Goal: Task Accomplishment & Management: Manage account settings

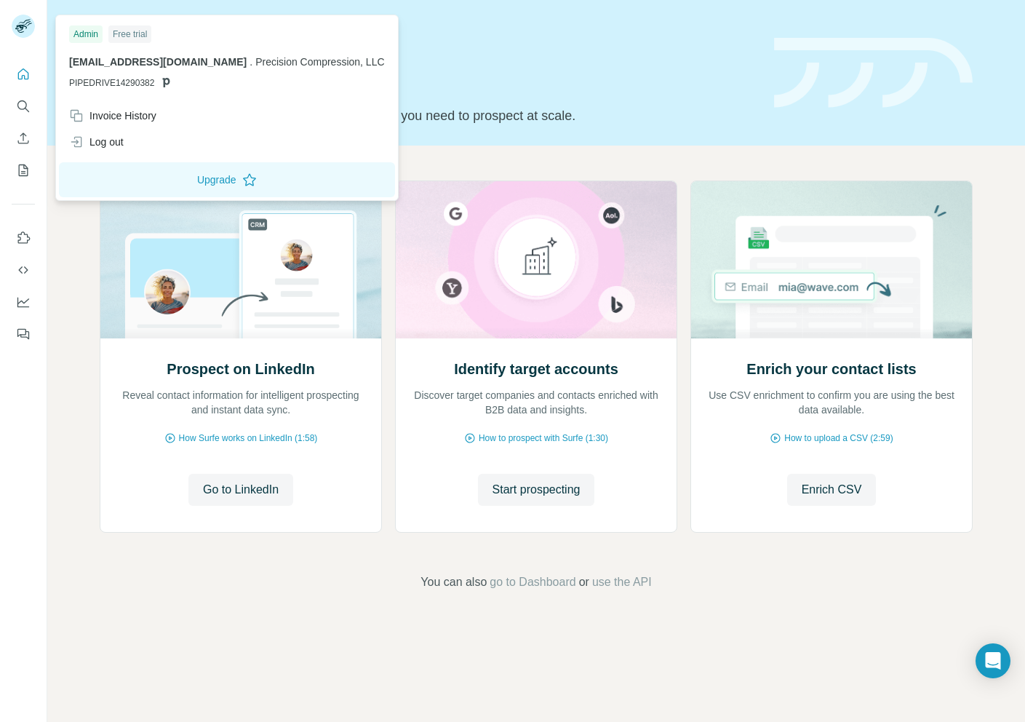
click at [115, 143] on div "Log out" at bounding box center [96, 142] width 55 height 15
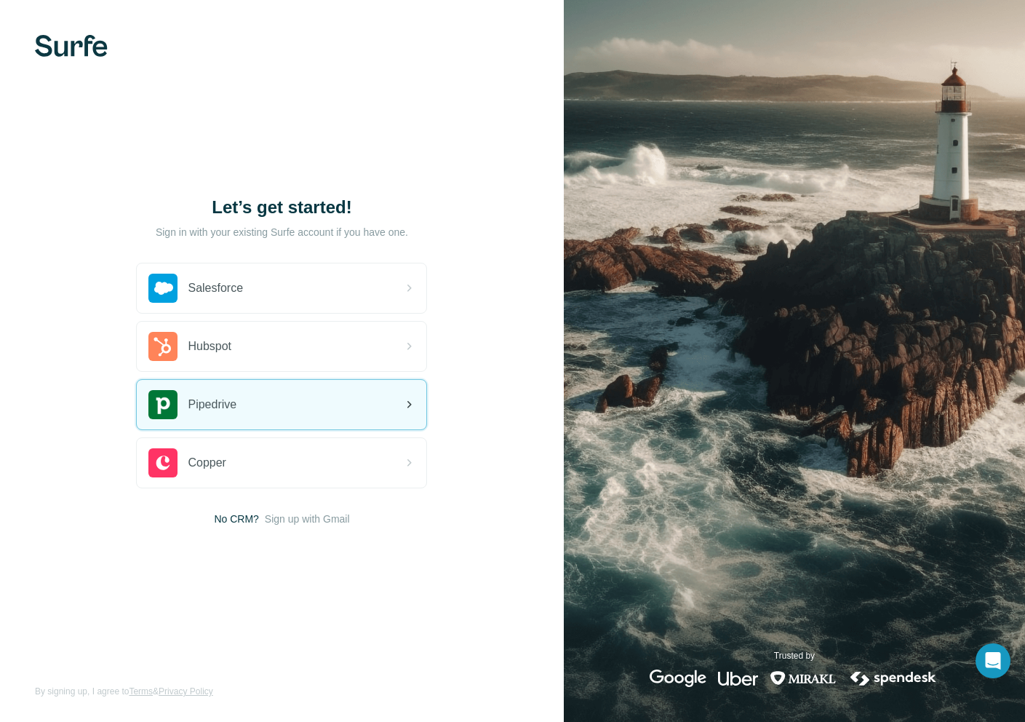
click at [258, 411] on div "Pipedrive" at bounding box center [282, 404] width 290 height 49
click at [416, 411] on icon at bounding box center [408, 404] width 17 height 17
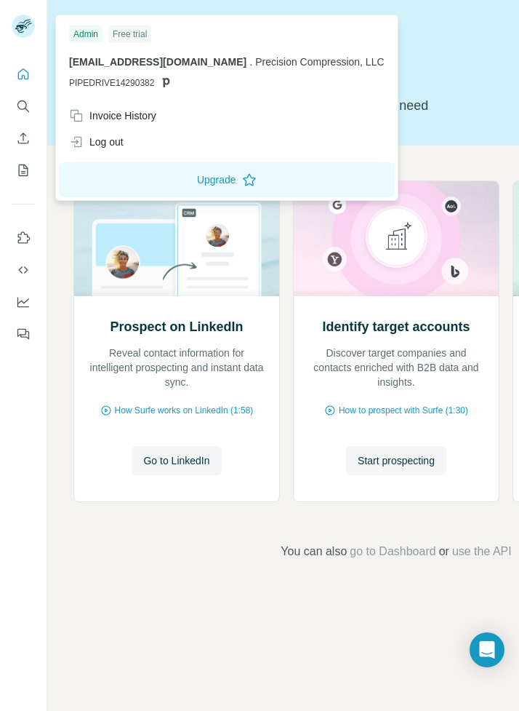
click at [13, 25] on rect at bounding box center [23, 26] width 23 height 23
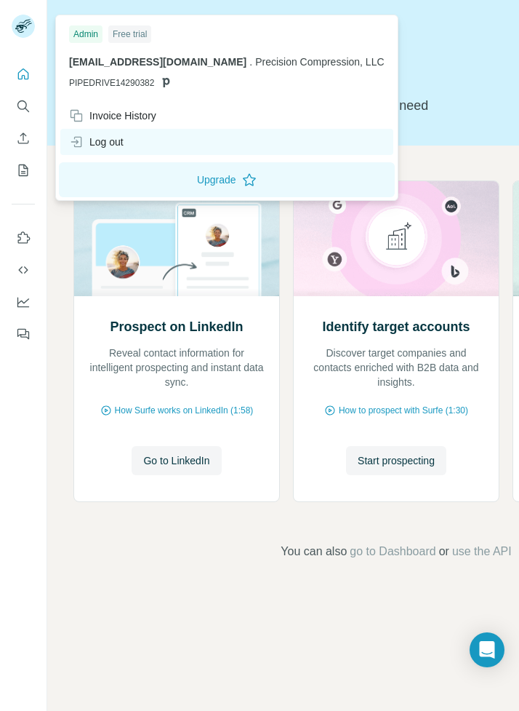
click at [145, 147] on div "Log out" at bounding box center [226, 142] width 333 height 26
click at [97, 142] on div "Log out" at bounding box center [96, 142] width 55 height 15
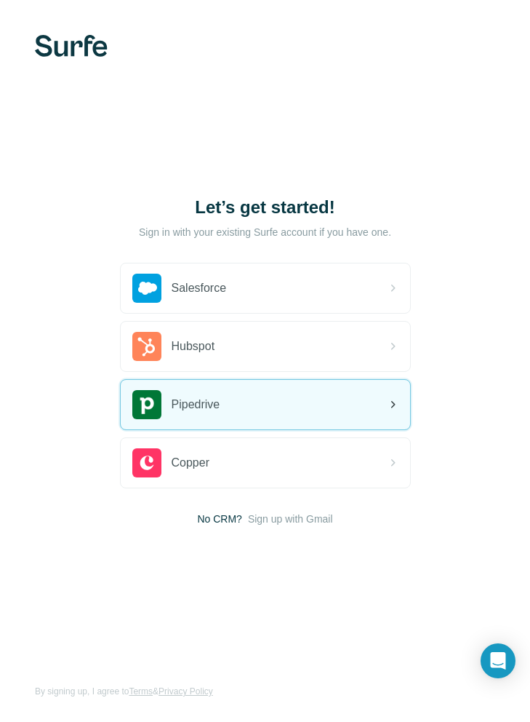
click at [220, 407] on span "Pipedrive" at bounding box center [196, 404] width 49 height 17
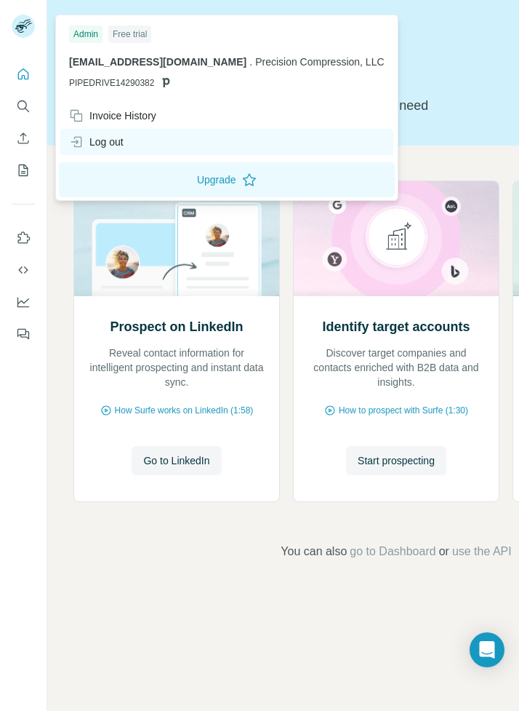
click at [114, 139] on div "Log out" at bounding box center [96, 142] width 55 height 15
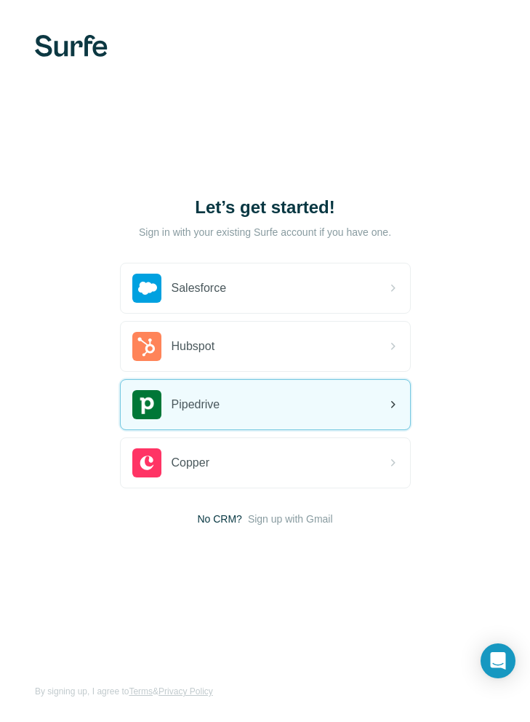
click at [274, 398] on div "Pipedrive" at bounding box center [266, 404] width 290 height 49
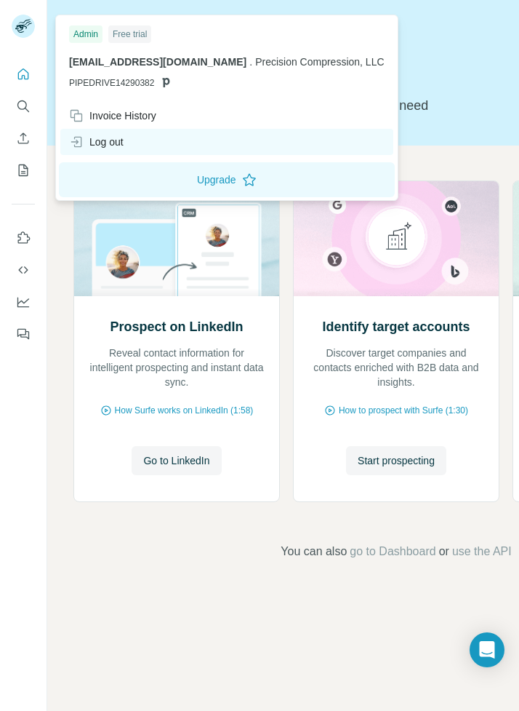
click at [108, 139] on div "Log out" at bounding box center [96, 142] width 55 height 15
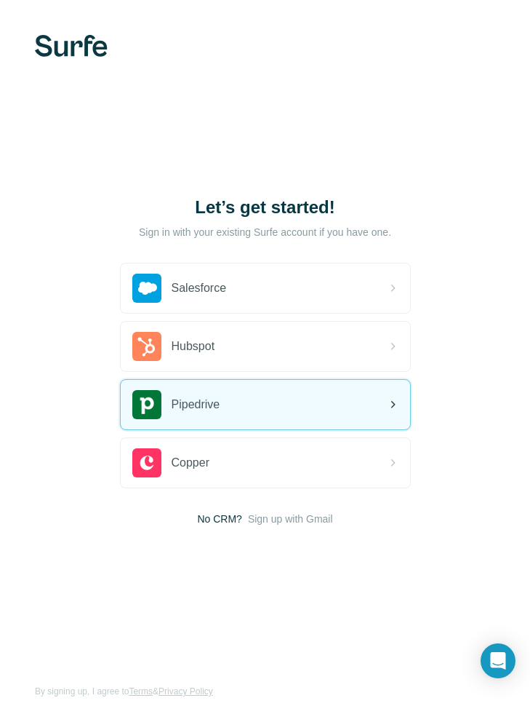
click at [251, 404] on div "Pipedrive" at bounding box center [266, 404] width 290 height 49
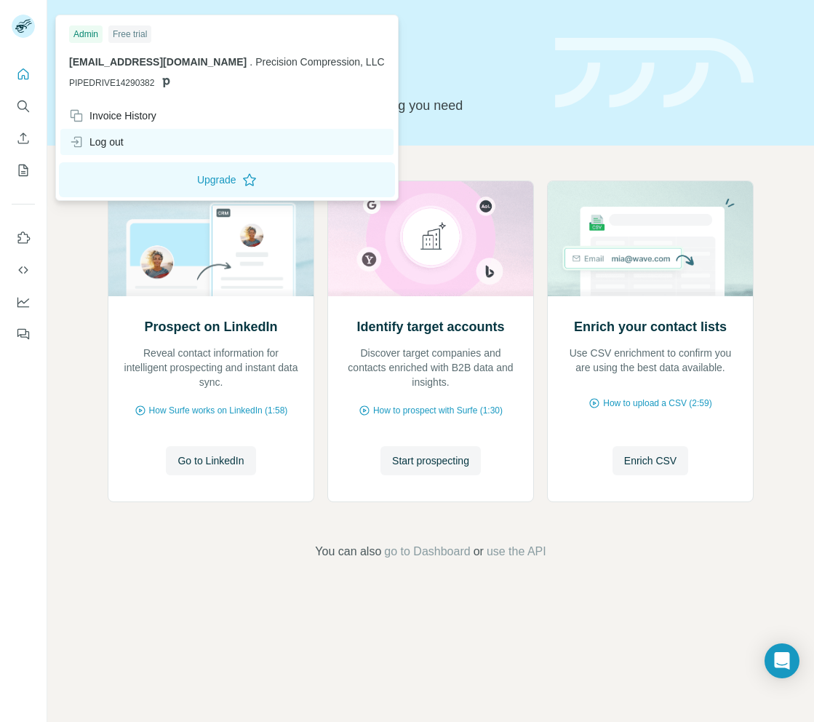
click at [116, 140] on div "Log out" at bounding box center [96, 142] width 55 height 15
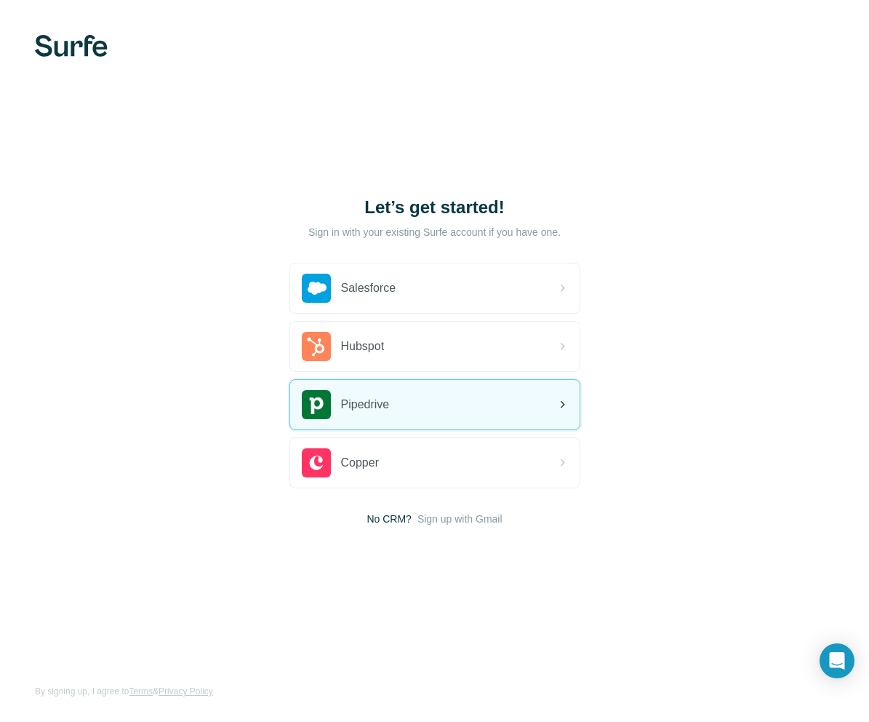
click at [411, 396] on div "Pipedrive" at bounding box center [435, 404] width 290 height 49
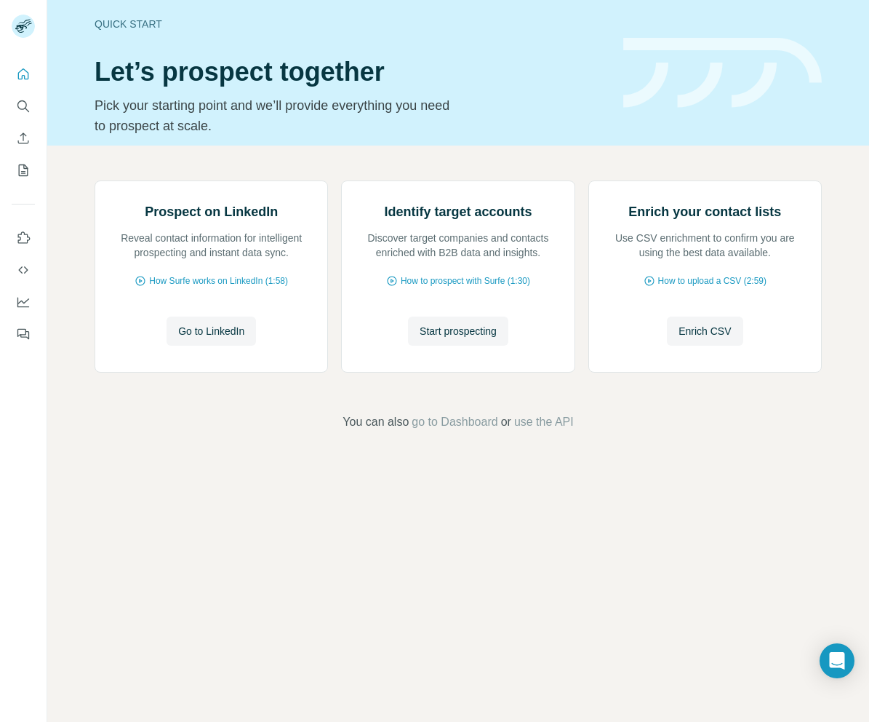
click at [505, 69] on h1 "Let’s prospect together" at bounding box center [350, 71] width 511 height 29
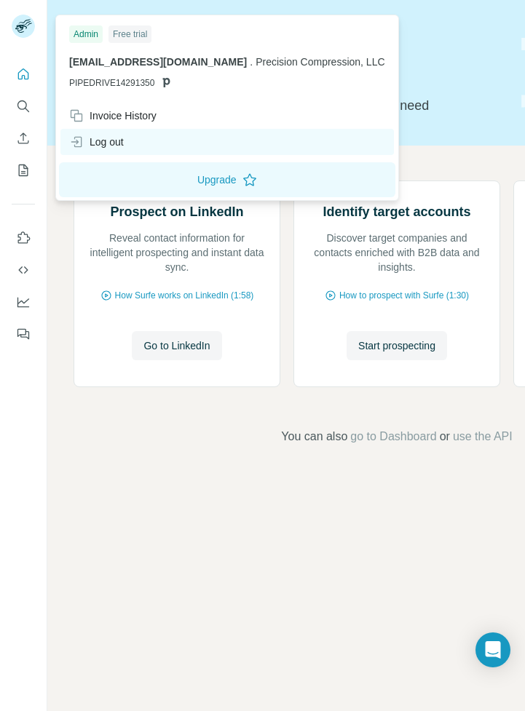
click at [120, 138] on div "Log out" at bounding box center [96, 142] width 55 height 15
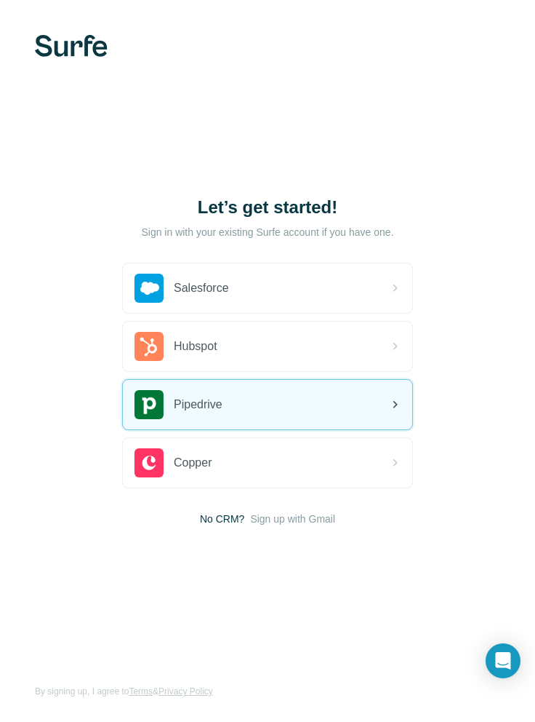
click at [235, 400] on div "Pipedrive" at bounding box center [268, 404] width 290 height 49
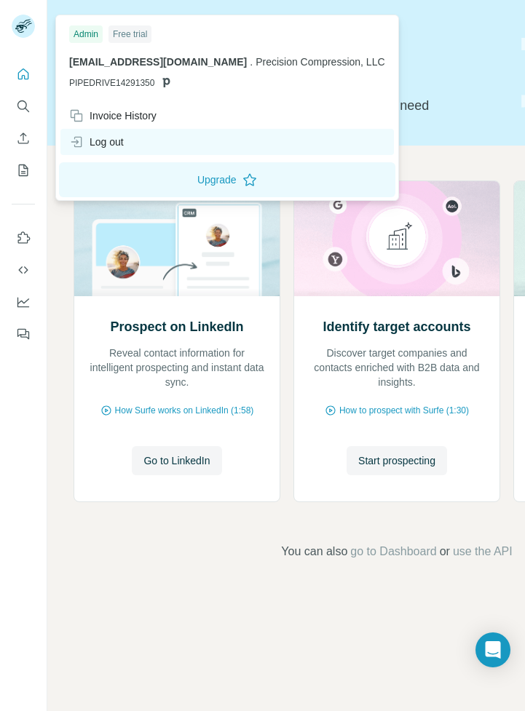
click at [133, 139] on div "Log out" at bounding box center [226, 142] width 333 height 26
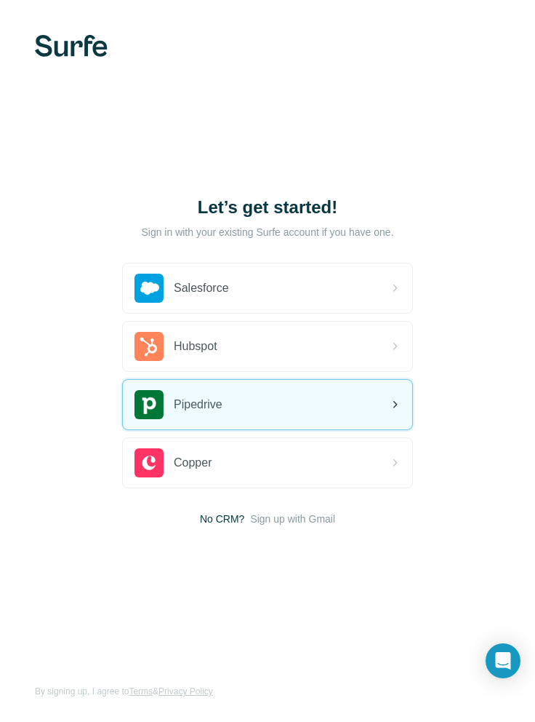
click at [218, 398] on span "Pipedrive" at bounding box center [198, 404] width 49 height 17
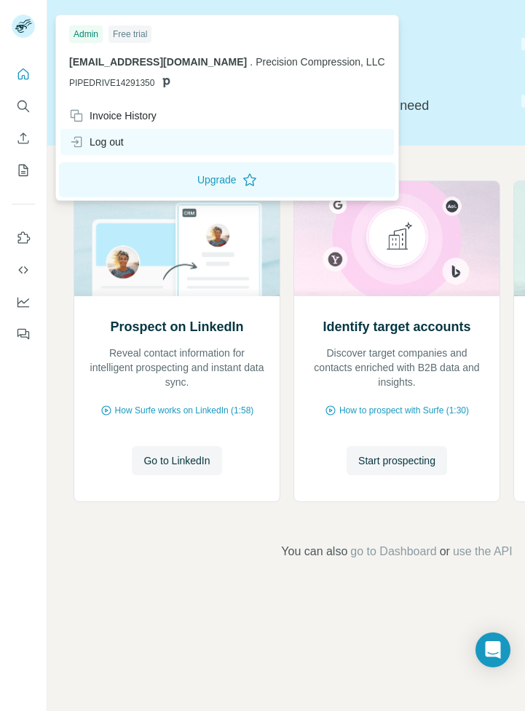
click at [145, 140] on div "Log out" at bounding box center [226, 142] width 333 height 26
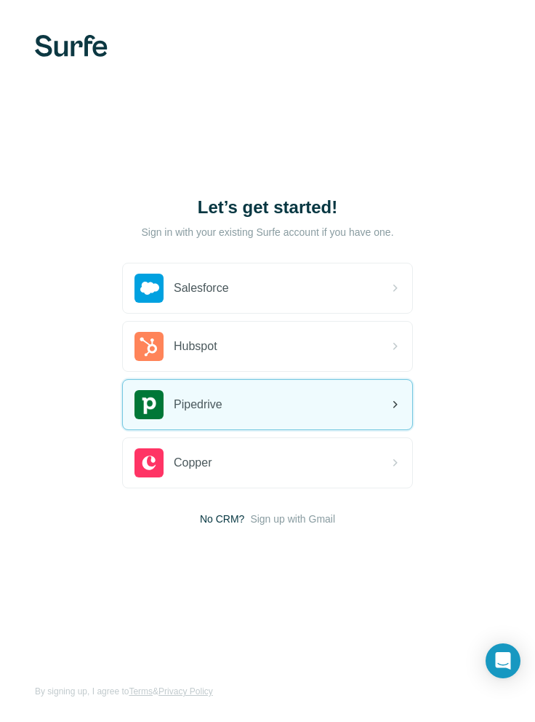
click at [213, 415] on div "Pipedrive" at bounding box center [179, 404] width 88 height 29
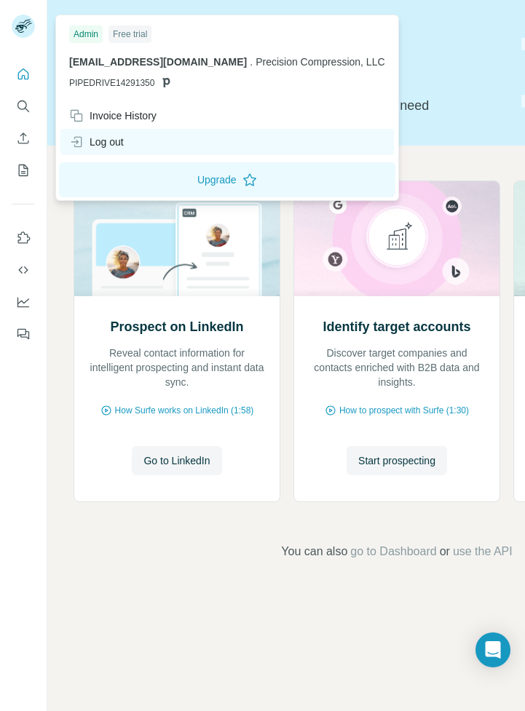
click at [119, 139] on div "Log out" at bounding box center [96, 142] width 55 height 15
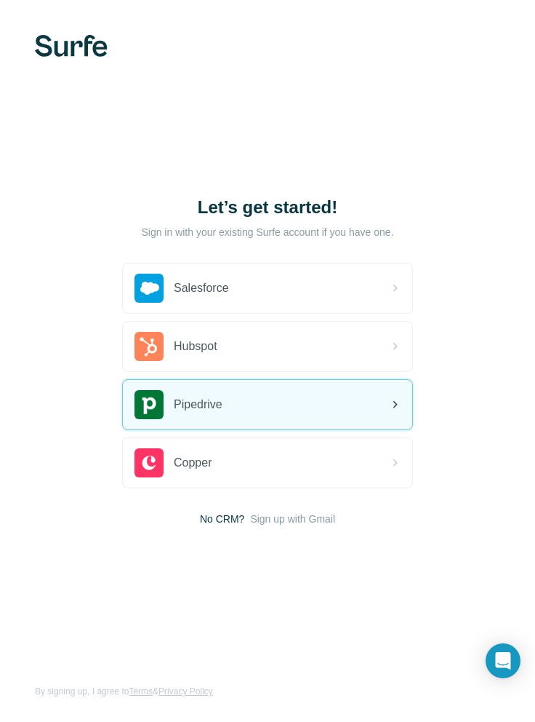
click at [228, 413] on div "Pipedrive" at bounding box center [268, 404] width 290 height 49
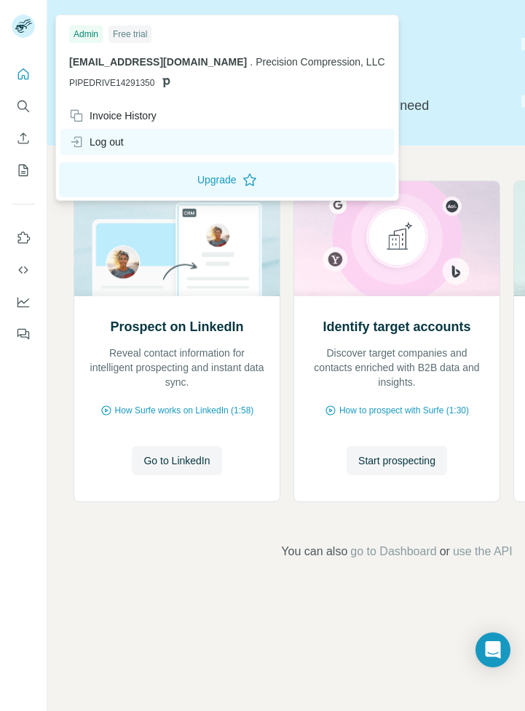
click at [151, 139] on div "Log out" at bounding box center [226, 142] width 333 height 26
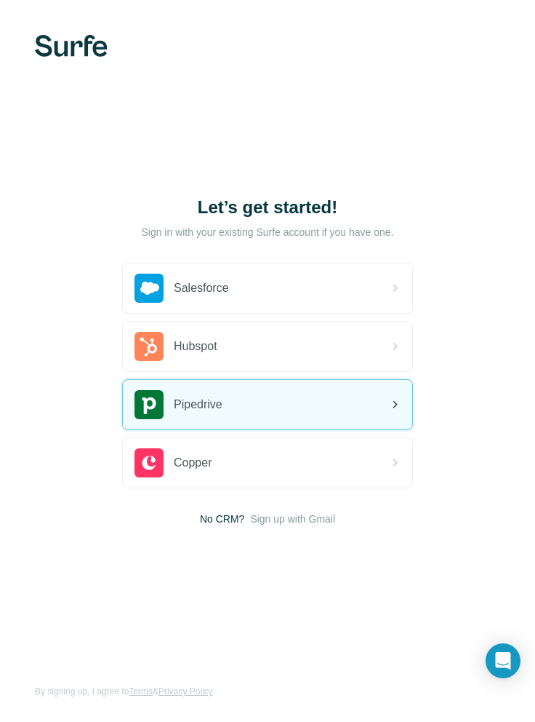
click at [284, 405] on div "Pipedrive" at bounding box center [268, 404] width 290 height 49
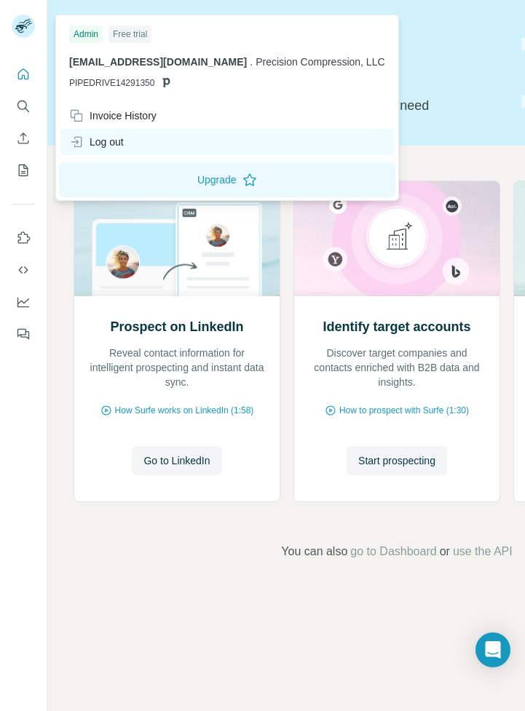
click at [132, 145] on div "Log out" at bounding box center [226, 142] width 333 height 26
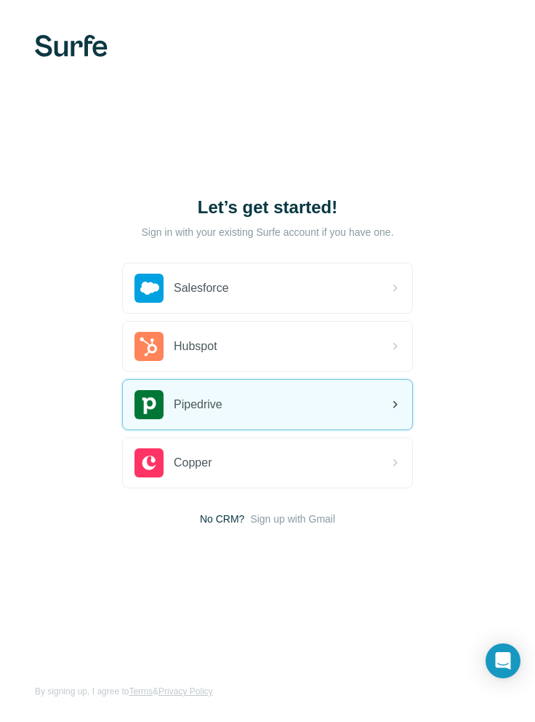
click at [287, 415] on div "Pipedrive" at bounding box center [268, 404] width 290 height 49
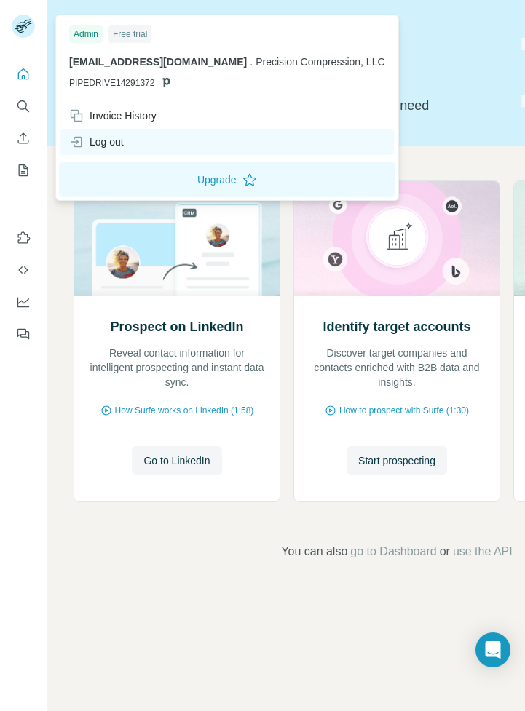
click at [143, 143] on div "Log out" at bounding box center [226, 142] width 333 height 26
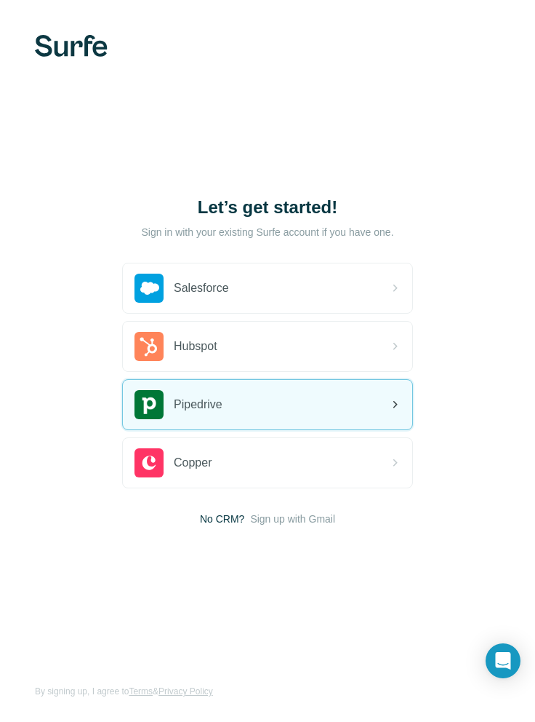
click at [252, 400] on div "Pipedrive" at bounding box center [268, 404] width 290 height 49
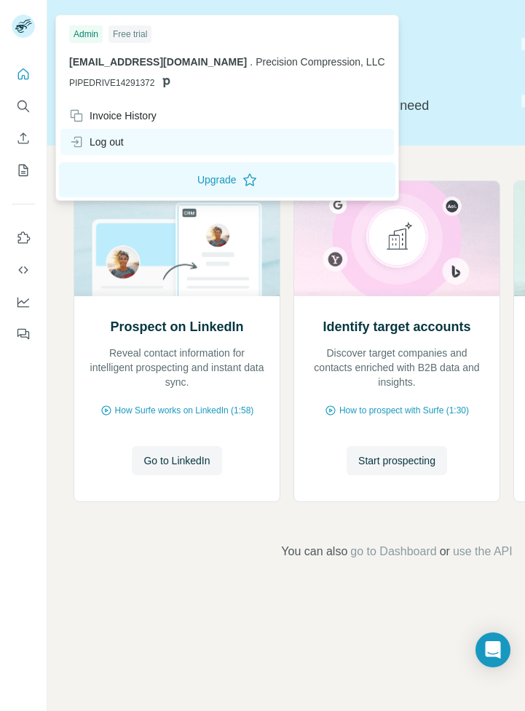
click at [115, 148] on div "Log out" at bounding box center [96, 142] width 55 height 15
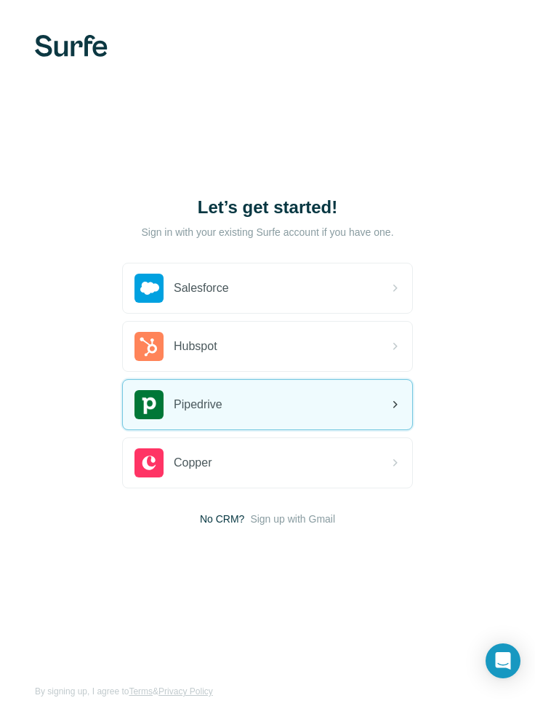
click at [289, 422] on div "Pipedrive" at bounding box center [268, 404] width 290 height 49
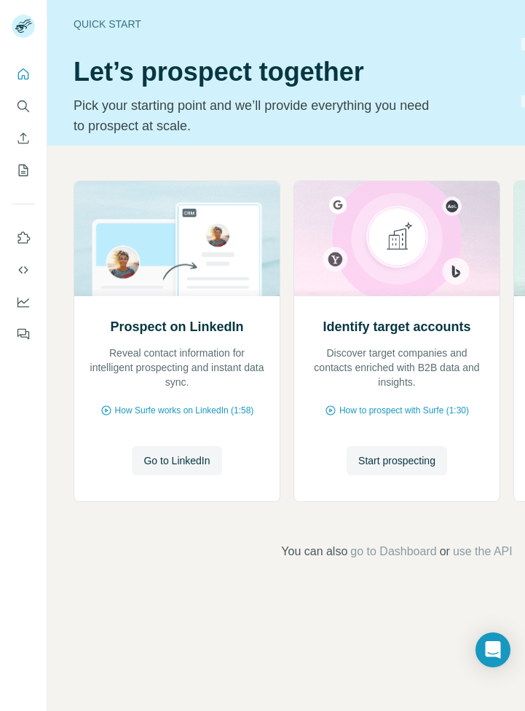
click at [281, 71] on div "Quick start Let’s prospect together Pick your starting point and we’ll provide …" at bounding box center [396, 72] width 698 height 145
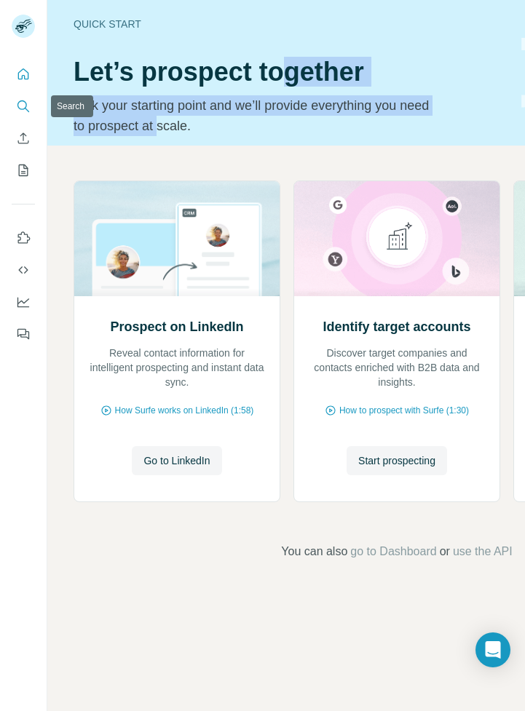
drag, startPoint x: 276, startPoint y: 100, endPoint x: 24, endPoint y: 106, distance: 251.8
click at [24, 106] on icon "Search" at bounding box center [23, 106] width 15 height 15
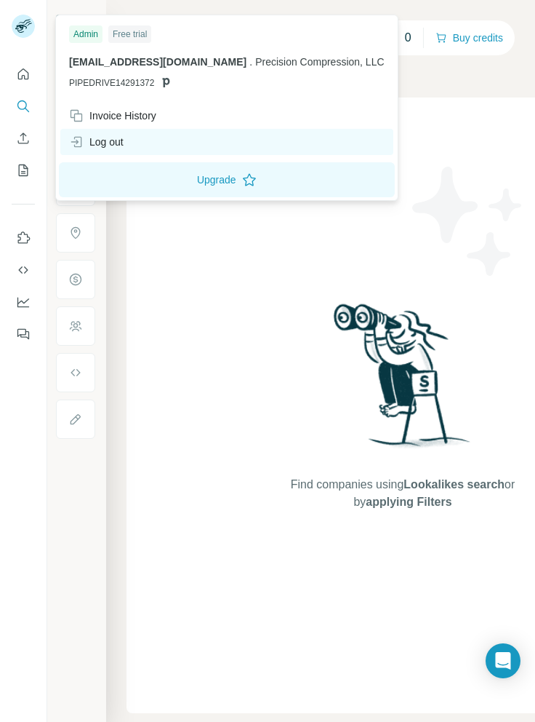
click at [116, 132] on div "Log out" at bounding box center [226, 142] width 333 height 26
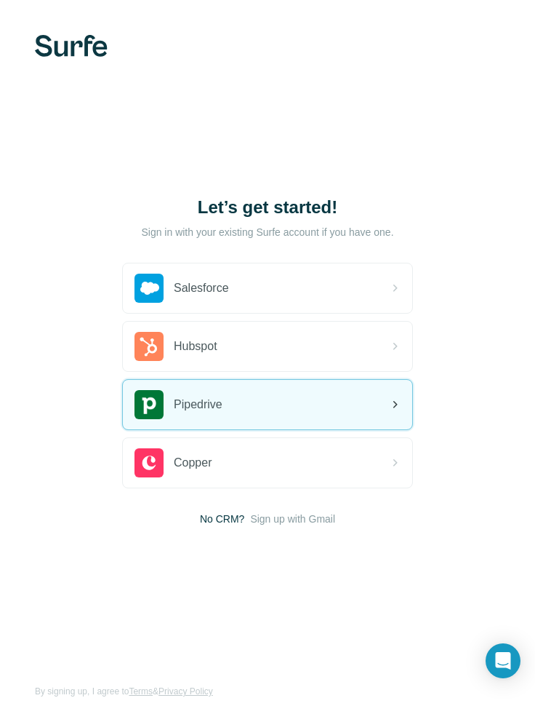
click at [217, 412] on span "Pipedrive" at bounding box center [198, 404] width 49 height 17
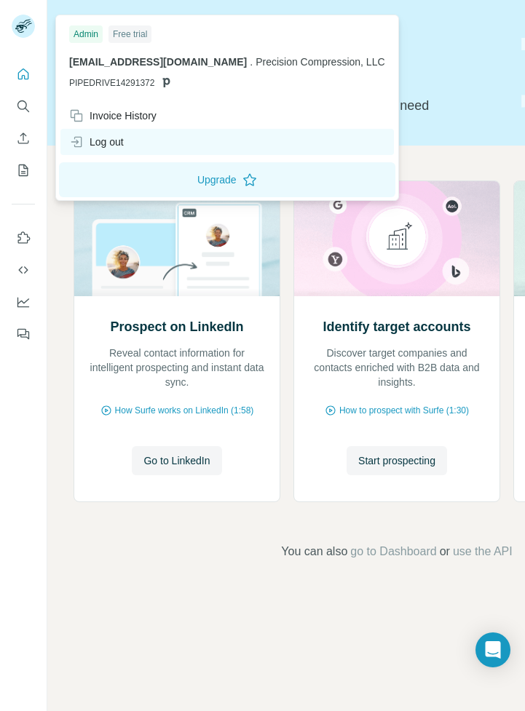
click at [119, 144] on div "Log out" at bounding box center [96, 142] width 55 height 15
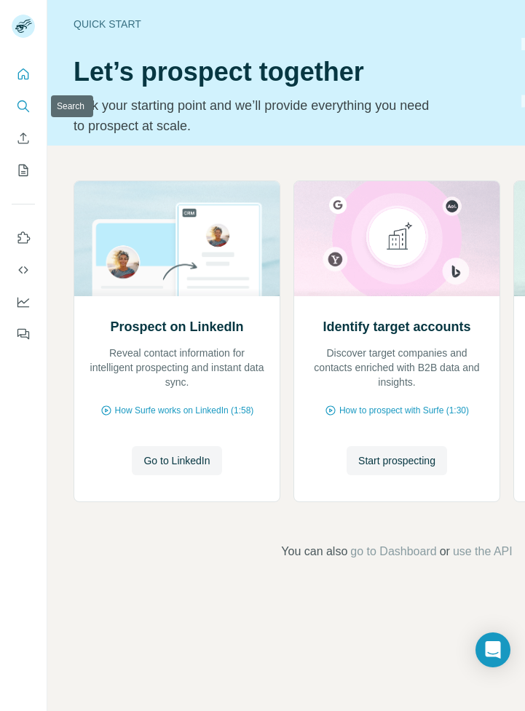
click at [24, 100] on icon "Search" at bounding box center [23, 106] width 15 height 15
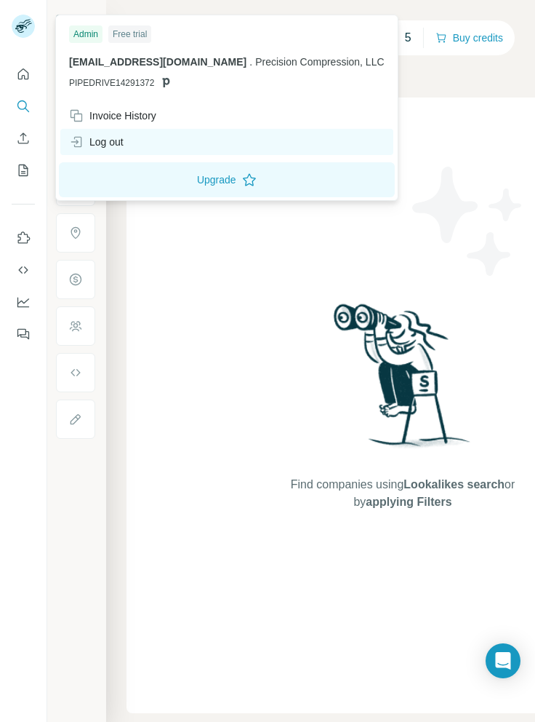
click at [131, 146] on div "Log out" at bounding box center [226, 142] width 333 height 26
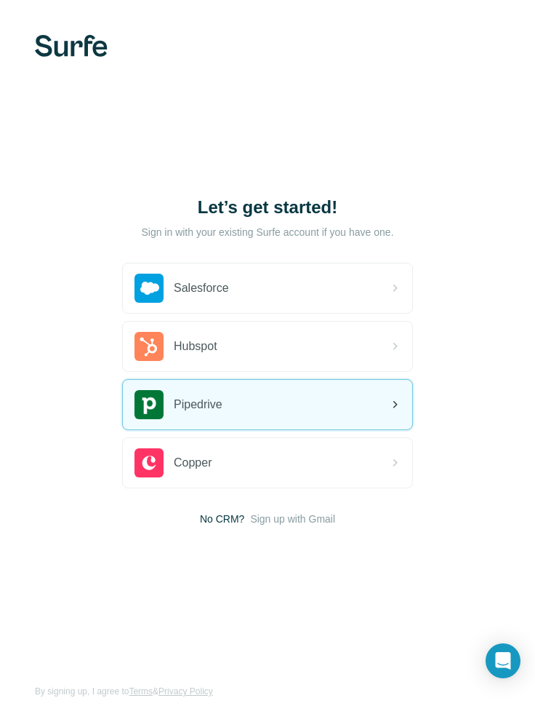
click at [235, 410] on div "Pipedrive" at bounding box center [268, 404] width 290 height 49
